Goal: Task Accomplishment & Management: Manage account settings

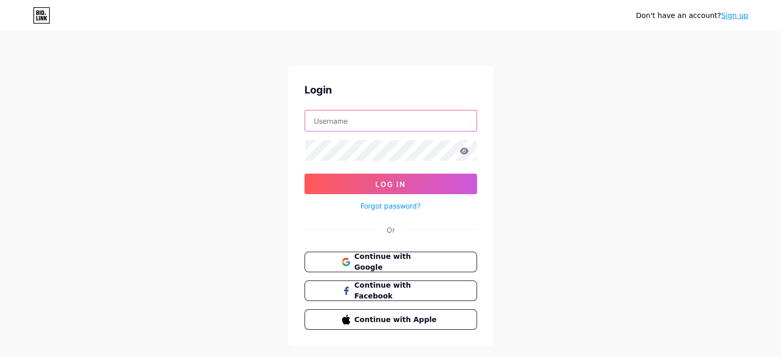
click at [369, 127] on input "text" at bounding box center [391, 120] width 172 height 21
click at [371, 254] on button "Continue with Google" at bounding box center [390, 262] width 175 height 21
